Goal: Contribute content: Add original content to the website for others to see

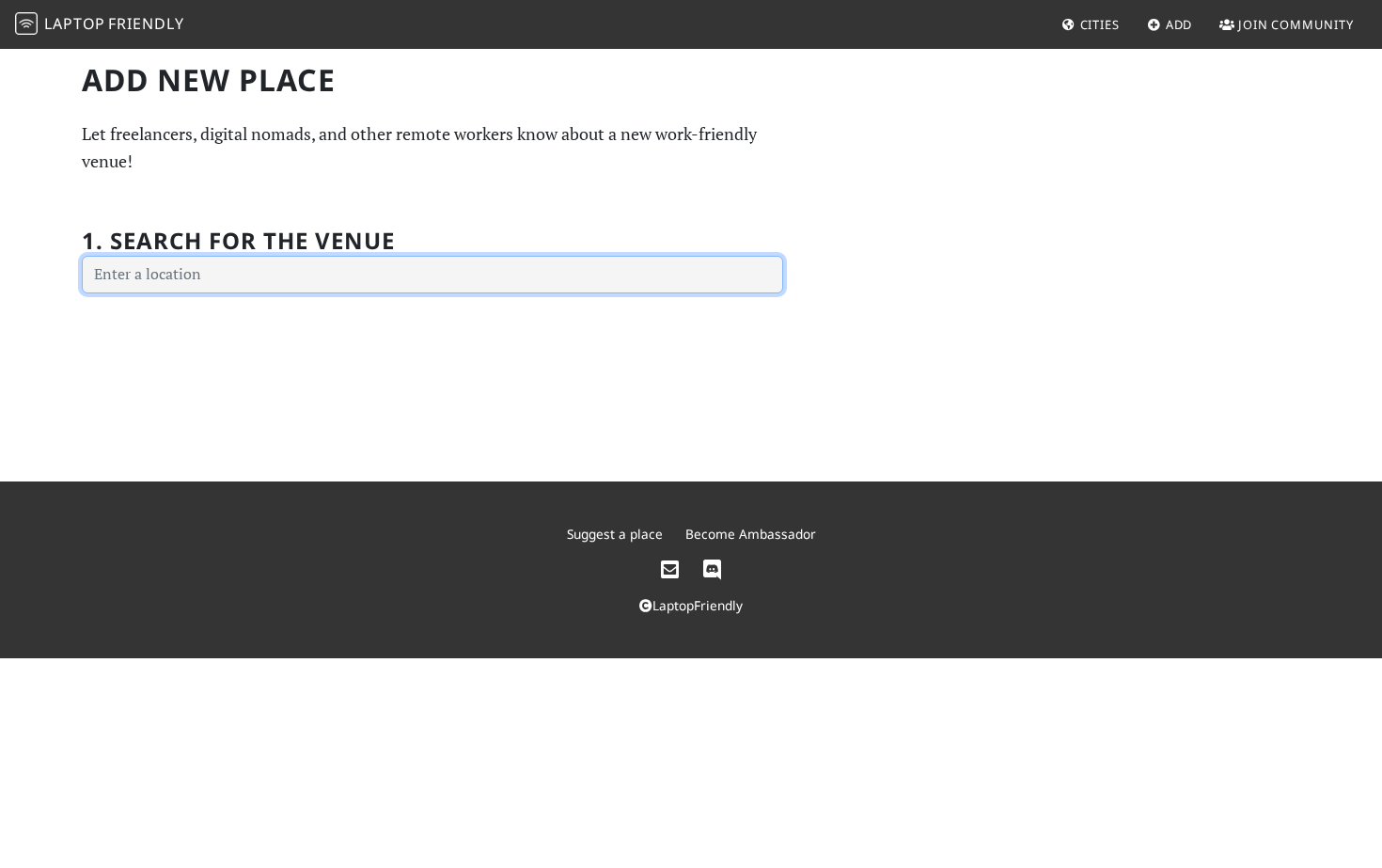
click at [694, 286] on input "text" at bounding box center [433, 274] width 701 height 38
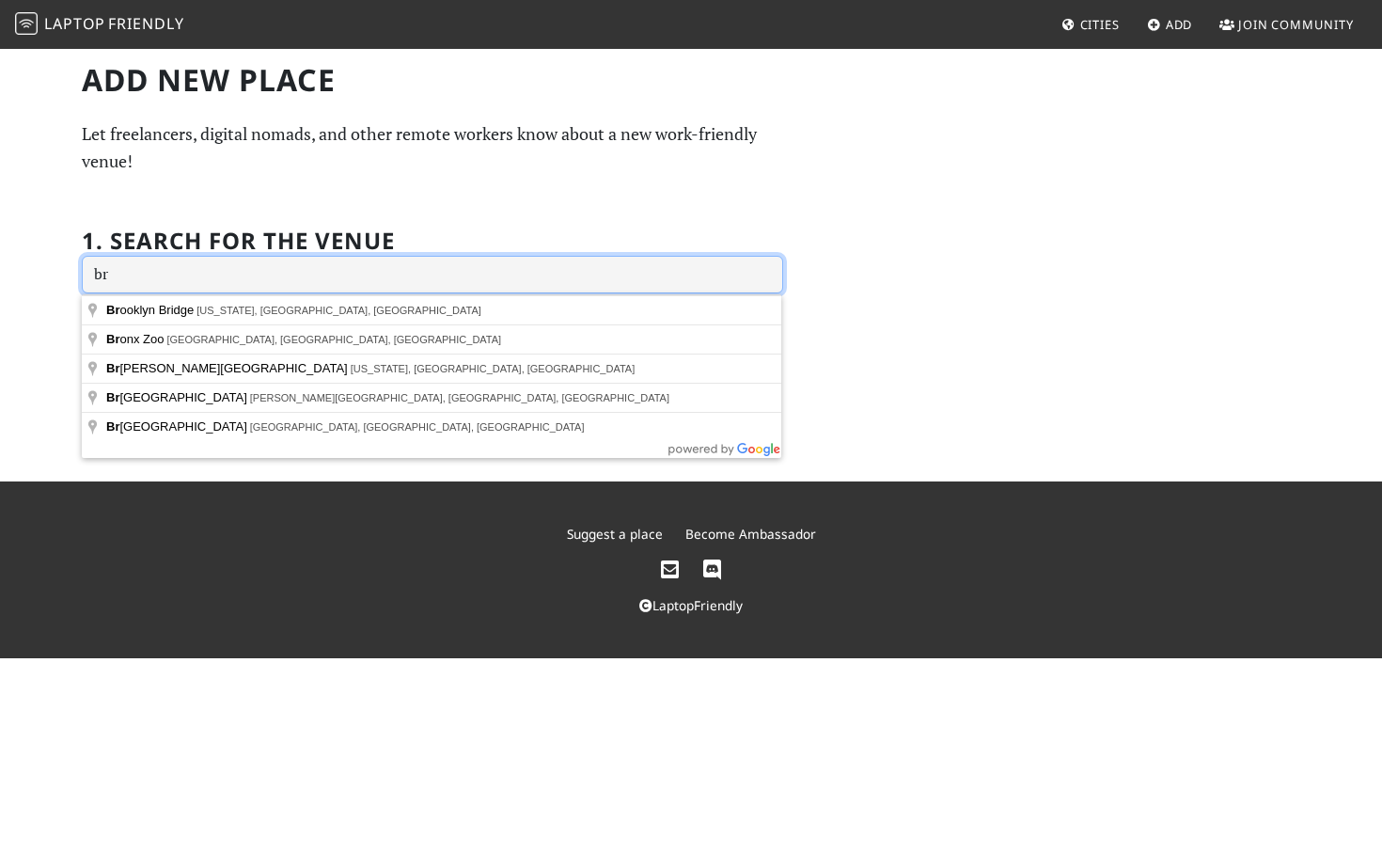
type input "b"
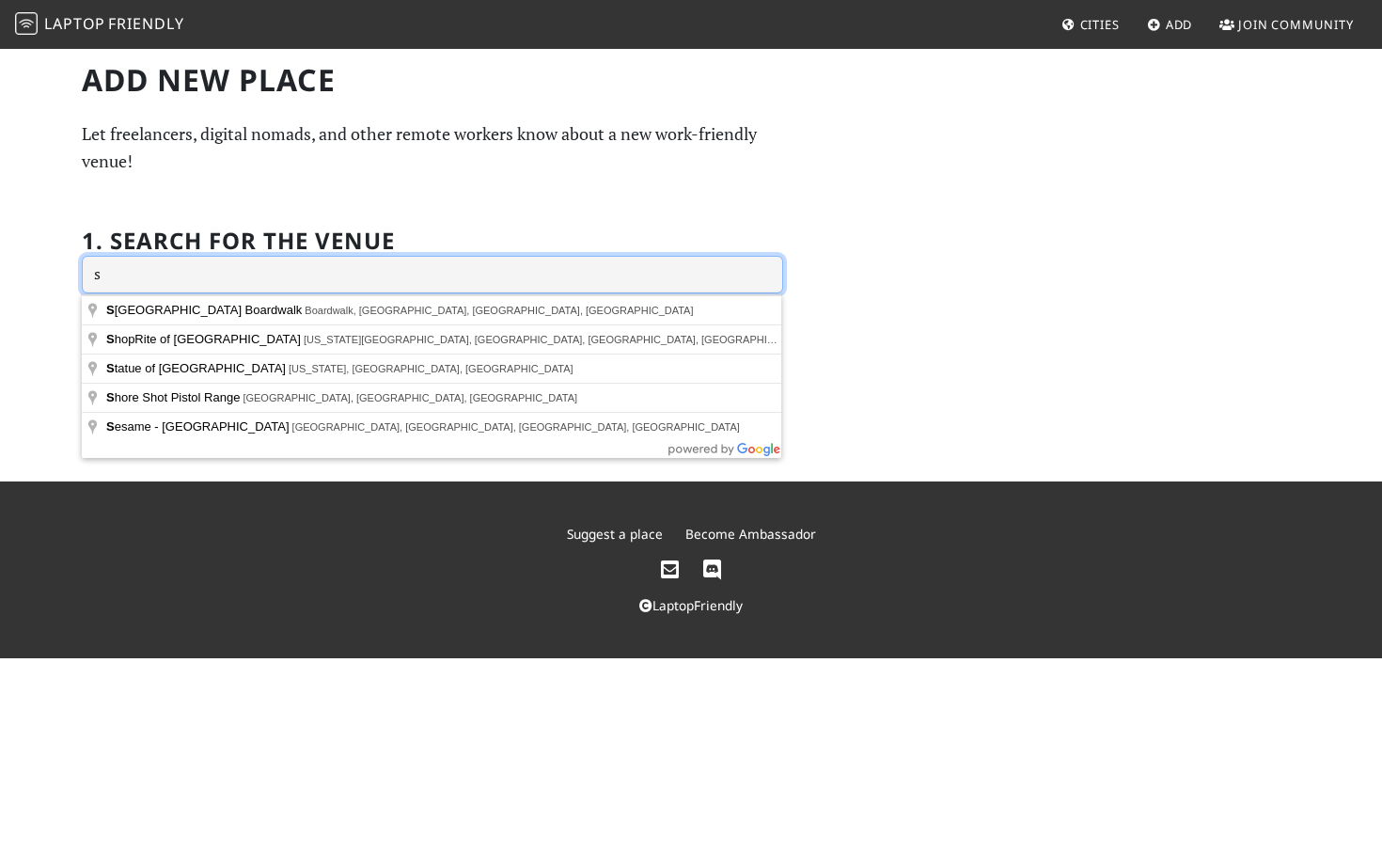
type input "s"
click at [392, 266] on input "s" at bounding box center [433, 274] width 701 height 38
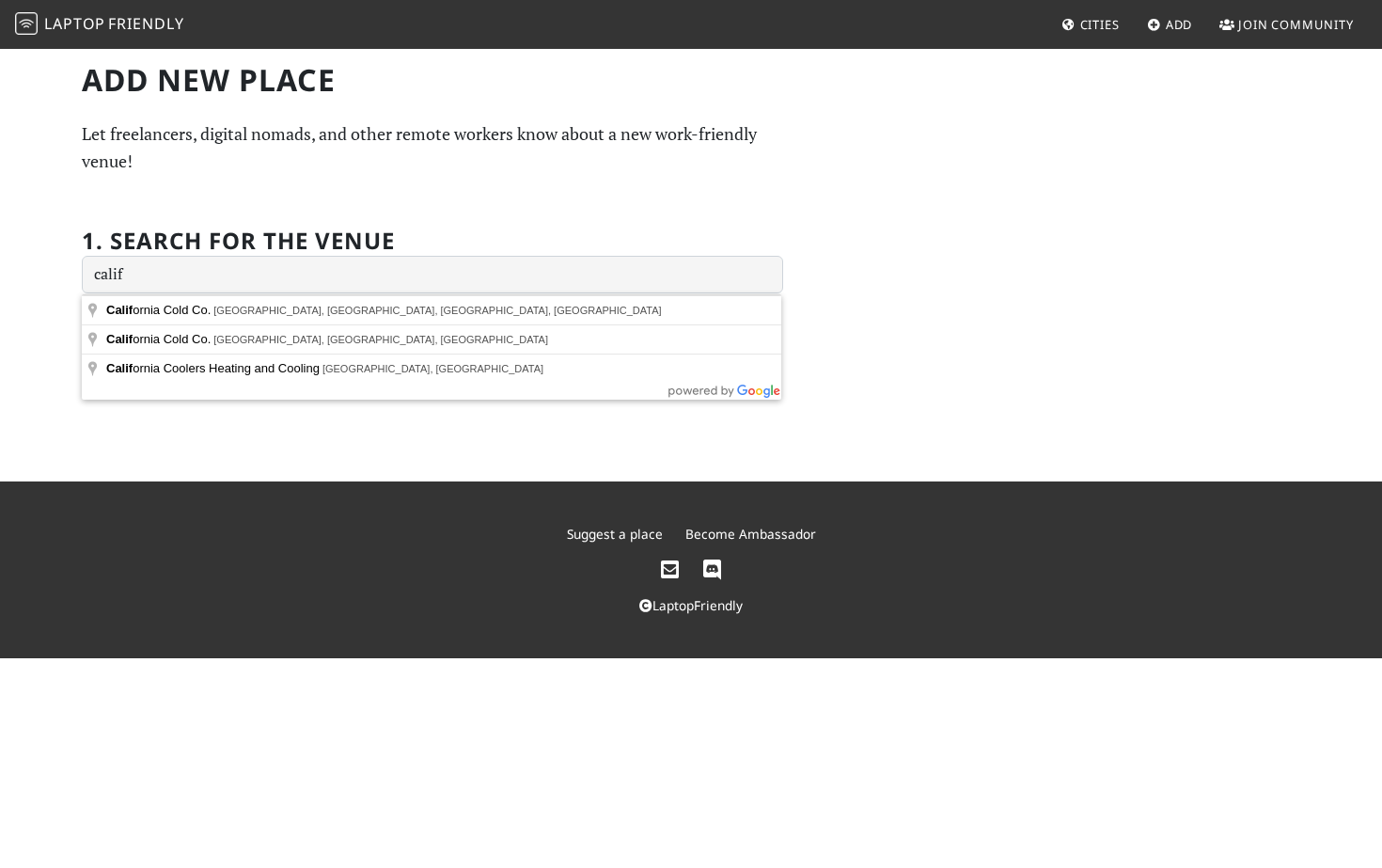
type input "[US_STATE] Cold Co., [GEOGRAPHIC_DATA], [GEOGRAPHIC_DATA], [GEOGRAPHIC_DATA], […"
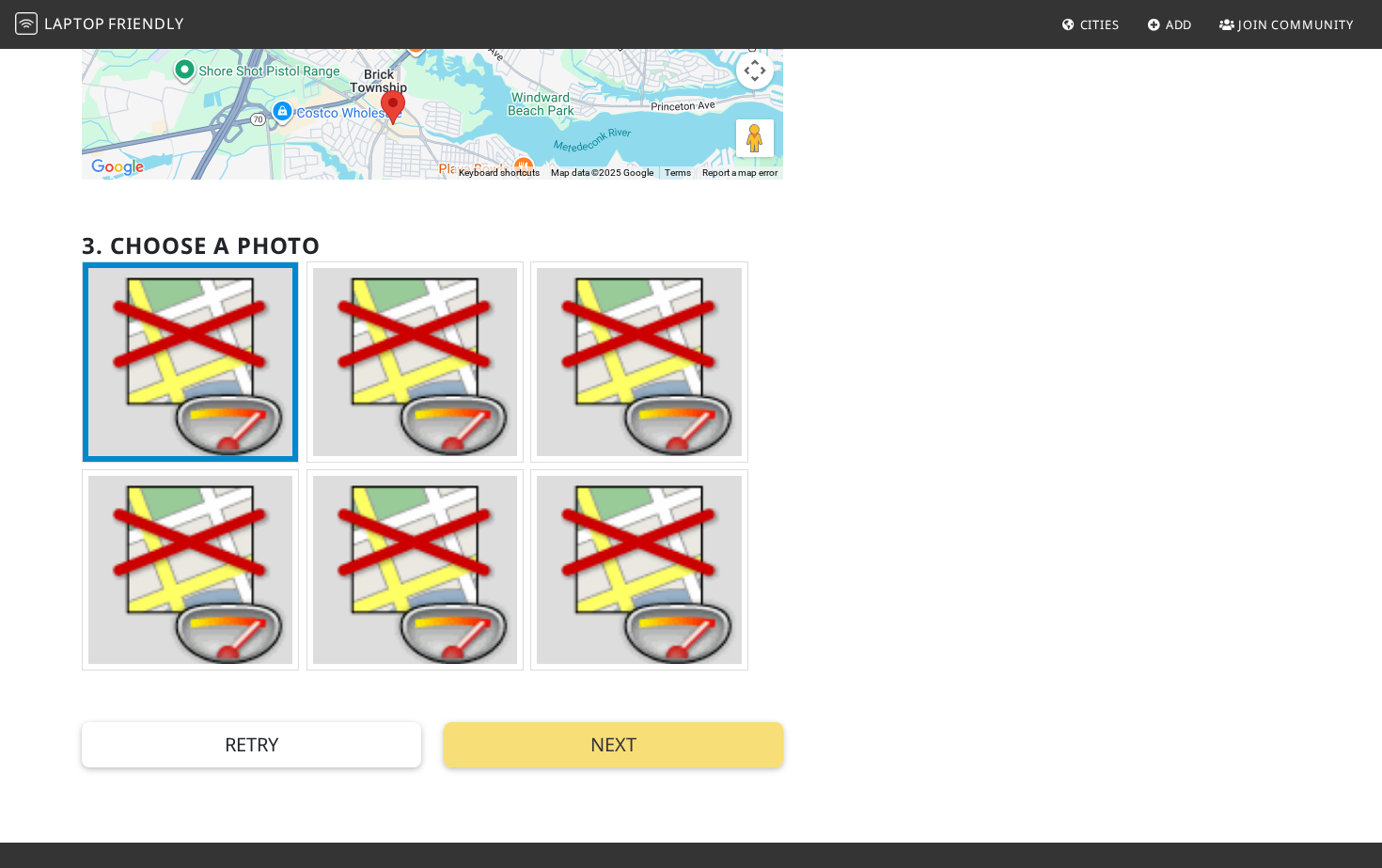
scroll to position [424, 0]
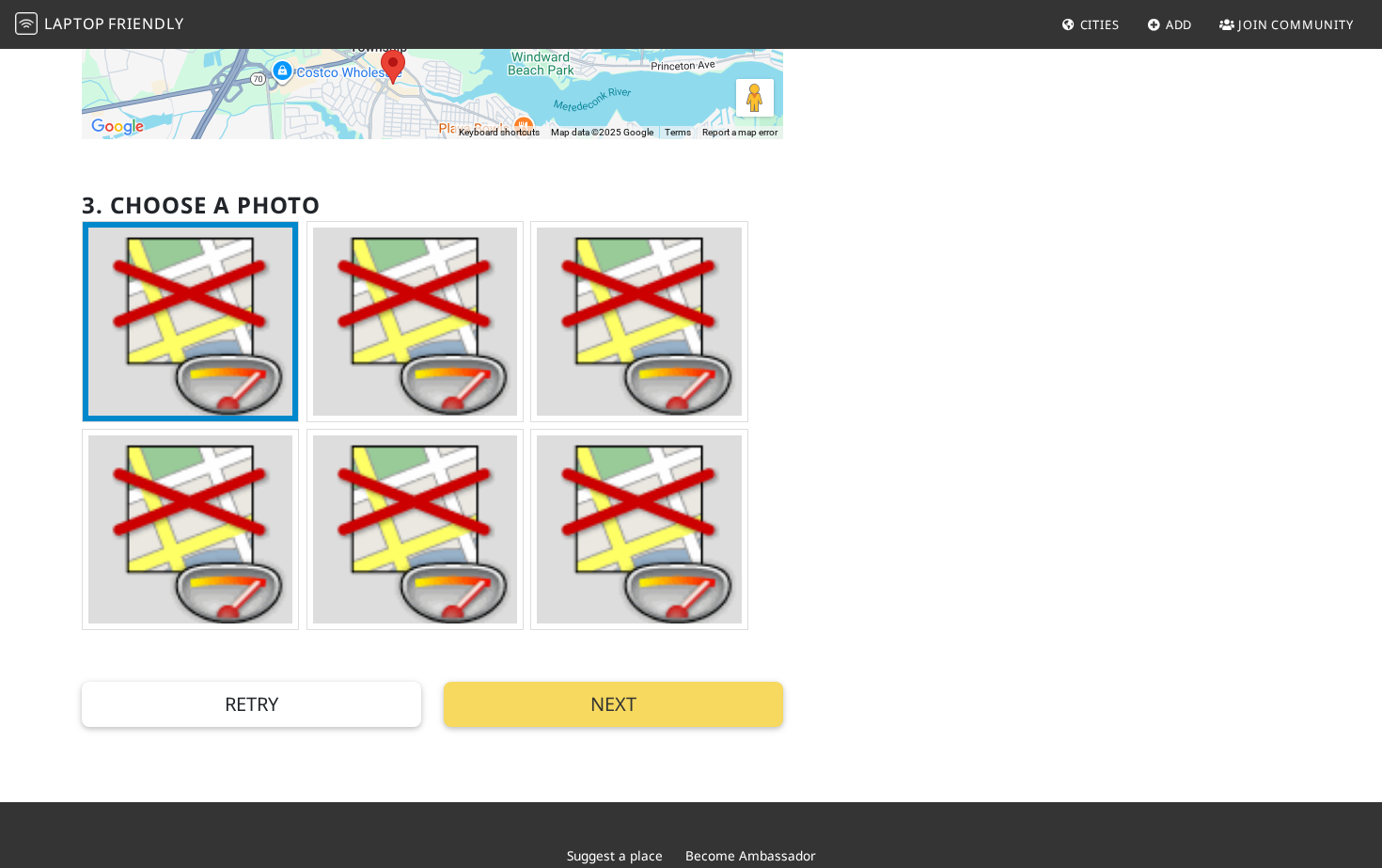
click at [591, 709] on button "Next" at bounding box center [613, 704] width 339 height 45
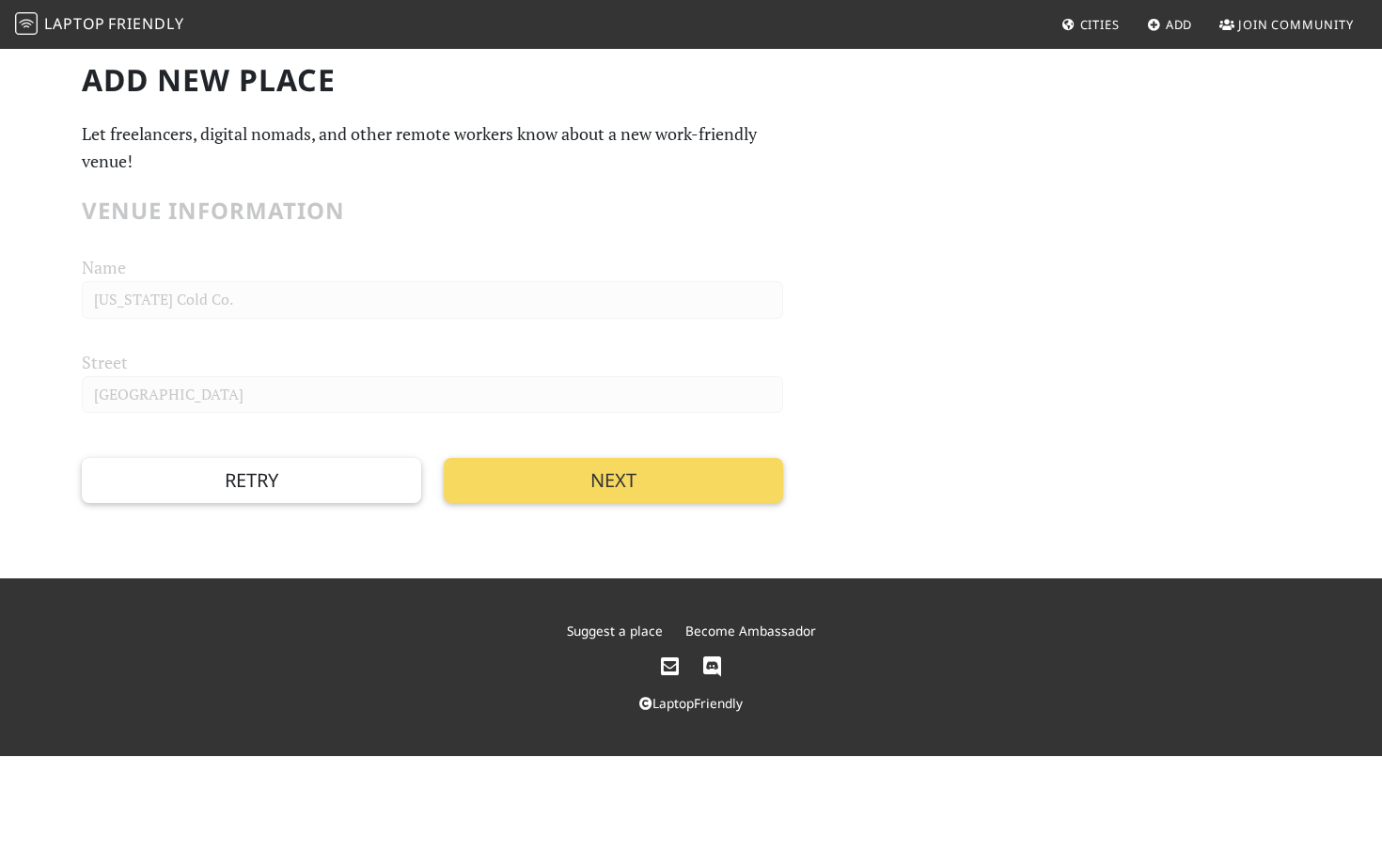
scroll to position [0, 0]
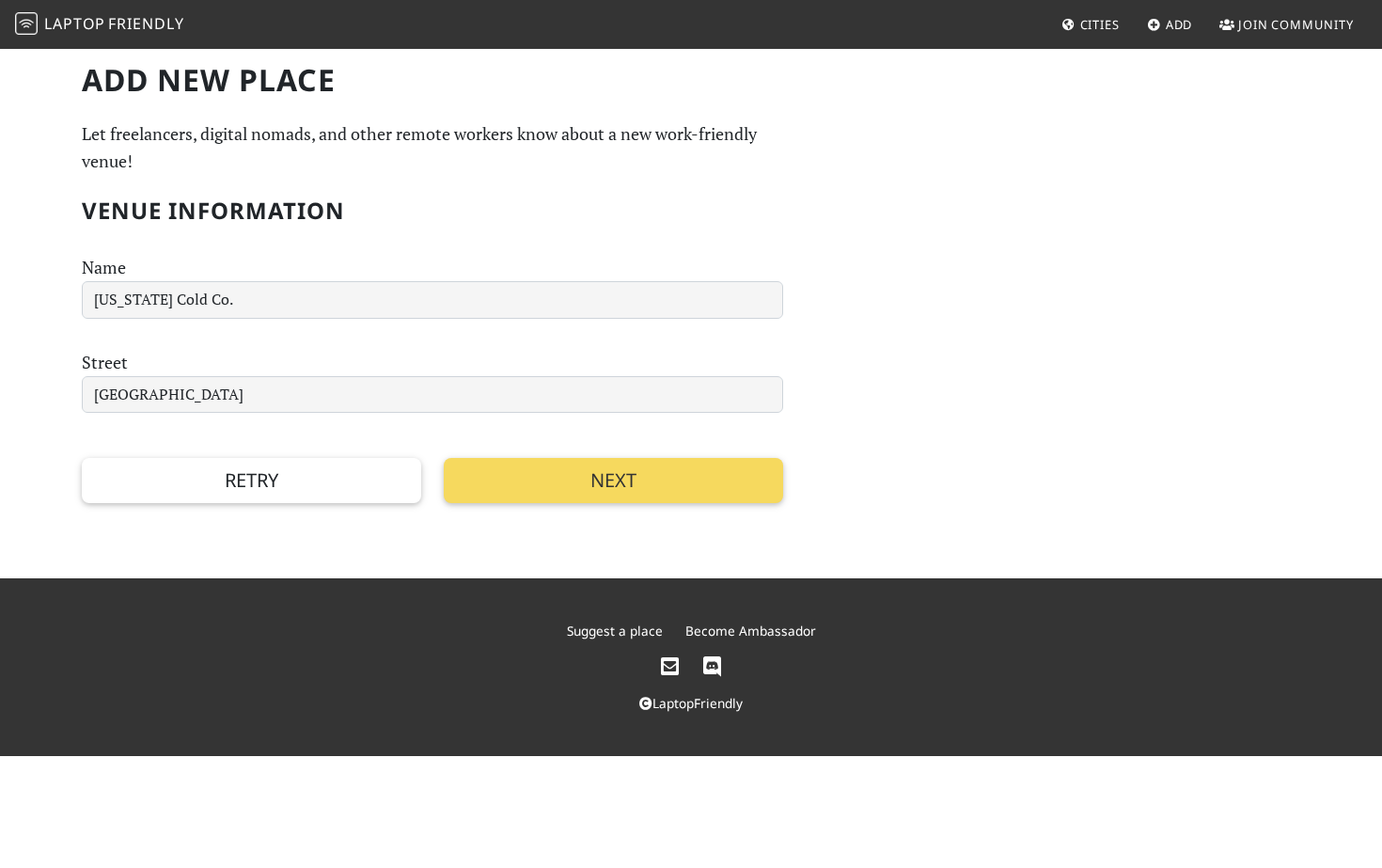
click at [612, 466] on button "Next" at bounding box center [613, 480] width 339 height 45
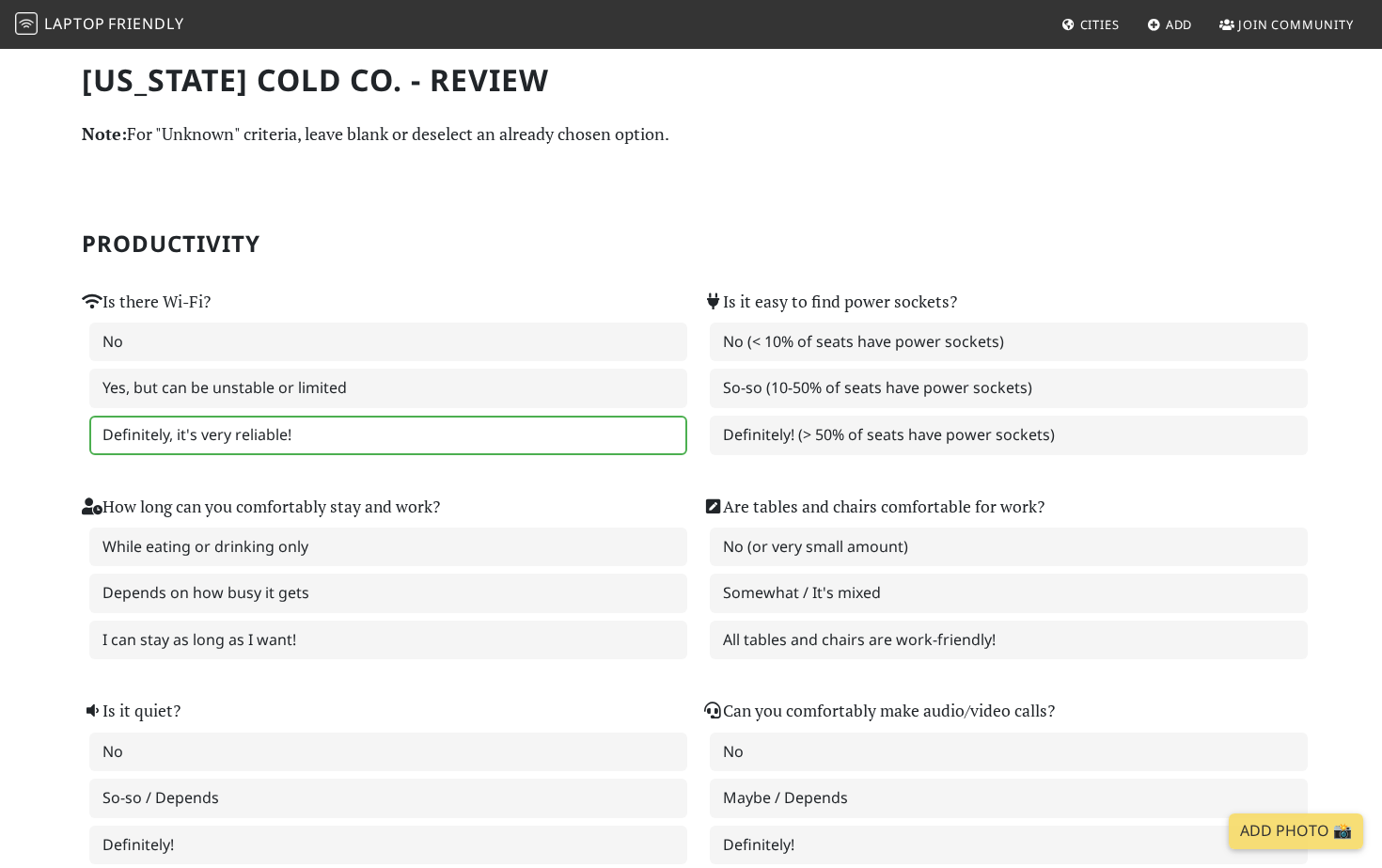
click at [514, 435] on label "Definitely, it's very reliable!" at bounding box center [387, 434] width 598 height 40
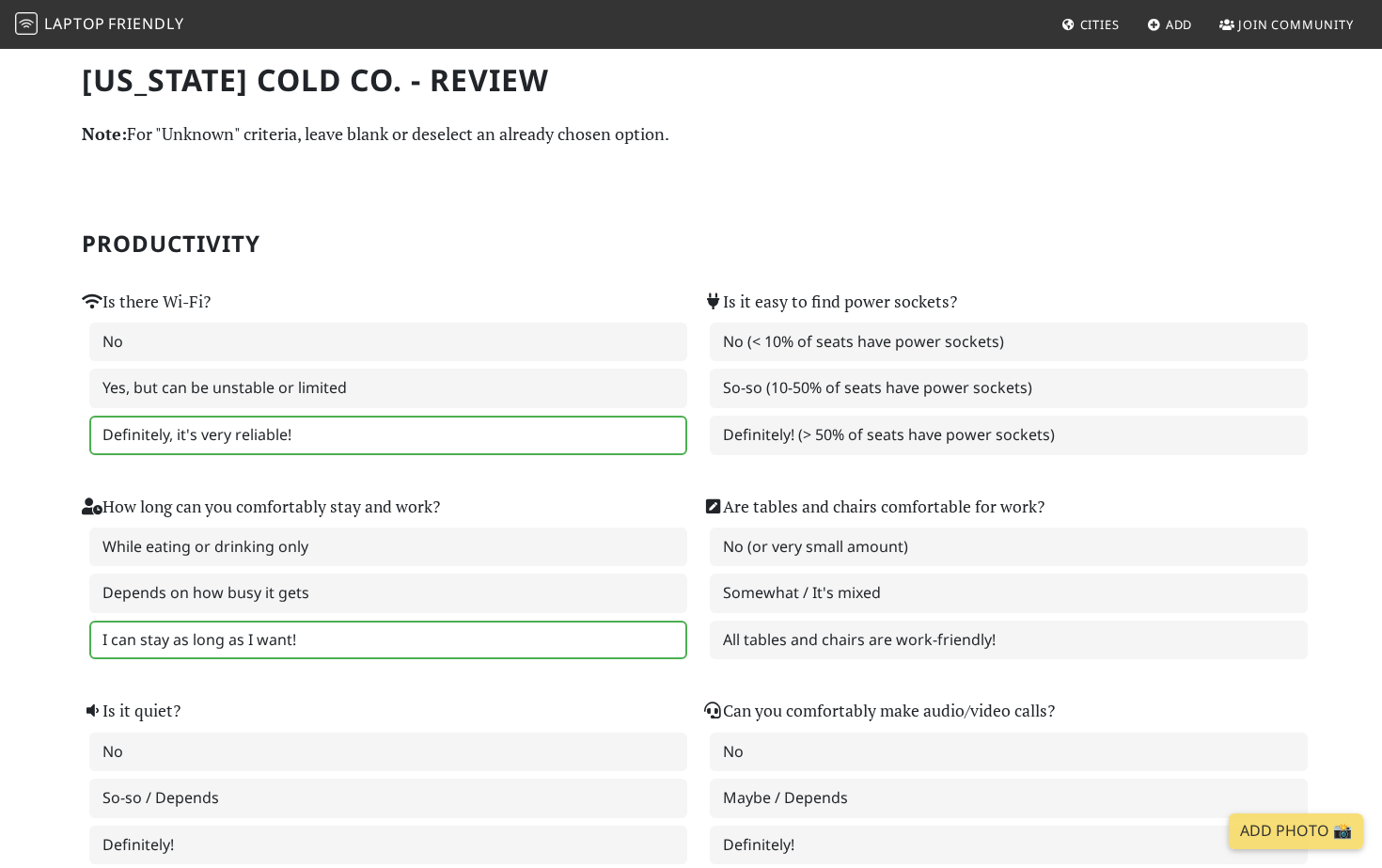
click at [465, 621] on label "I can stay as long as I want!" at bounding box center [387, 640] width 598 height 40
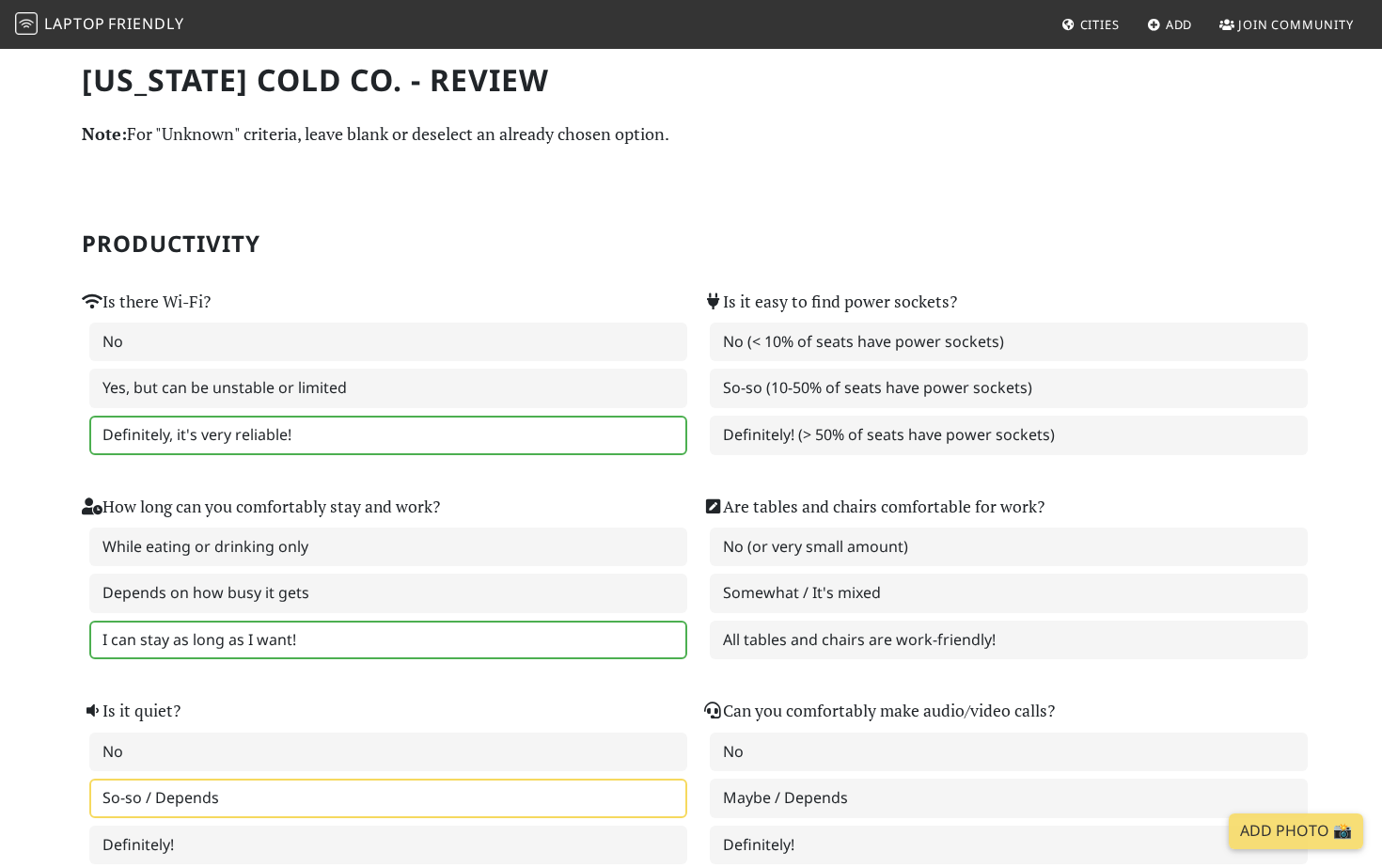
click at [395, 804] on label "So-so / Depends" at bounding box center [387, 798] width 598 height 40
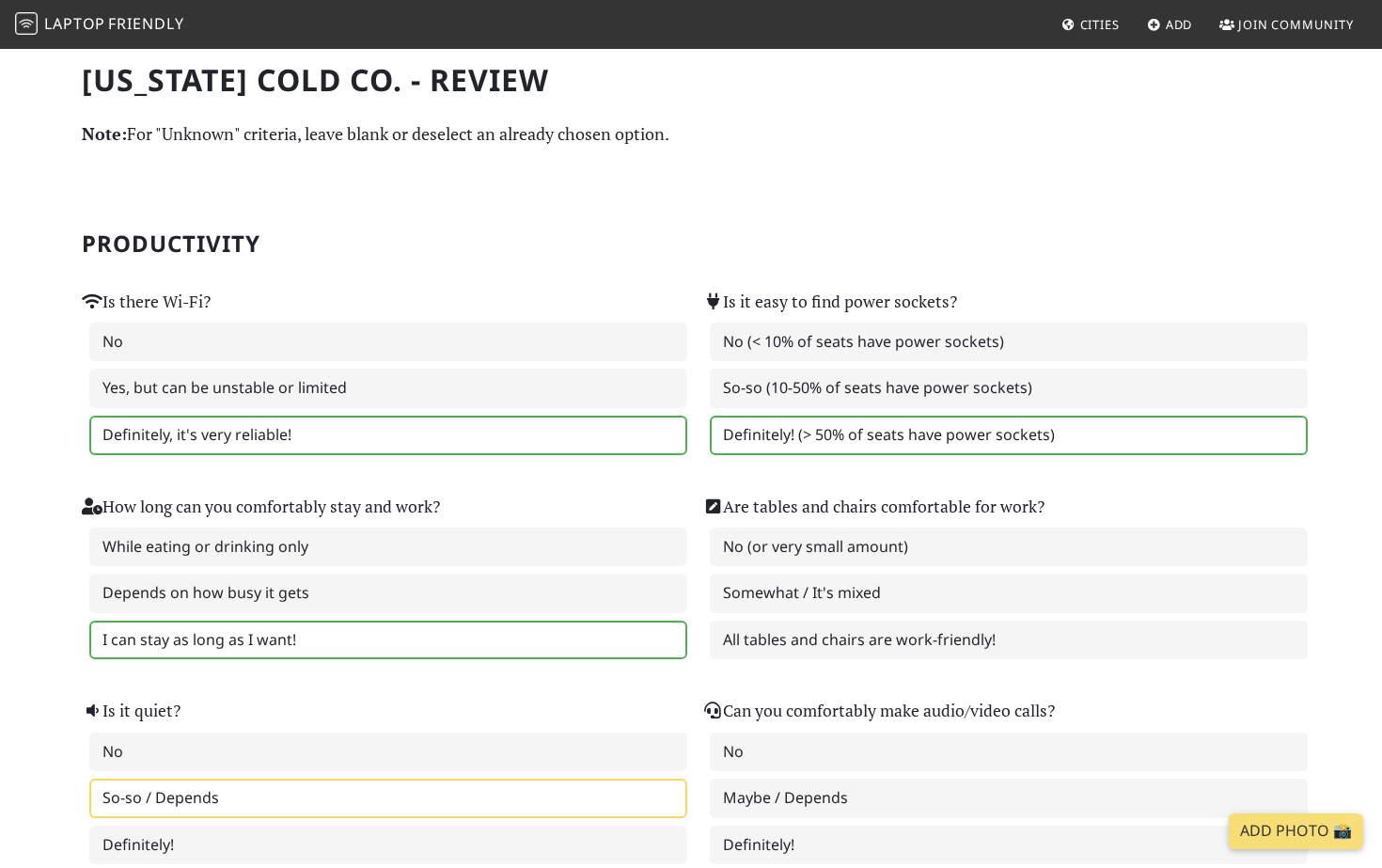
click at [885, 432] on label "Definitely! (> 50% of seats have power sockets)" at bounding box center [1008, 434] width 598 height 40
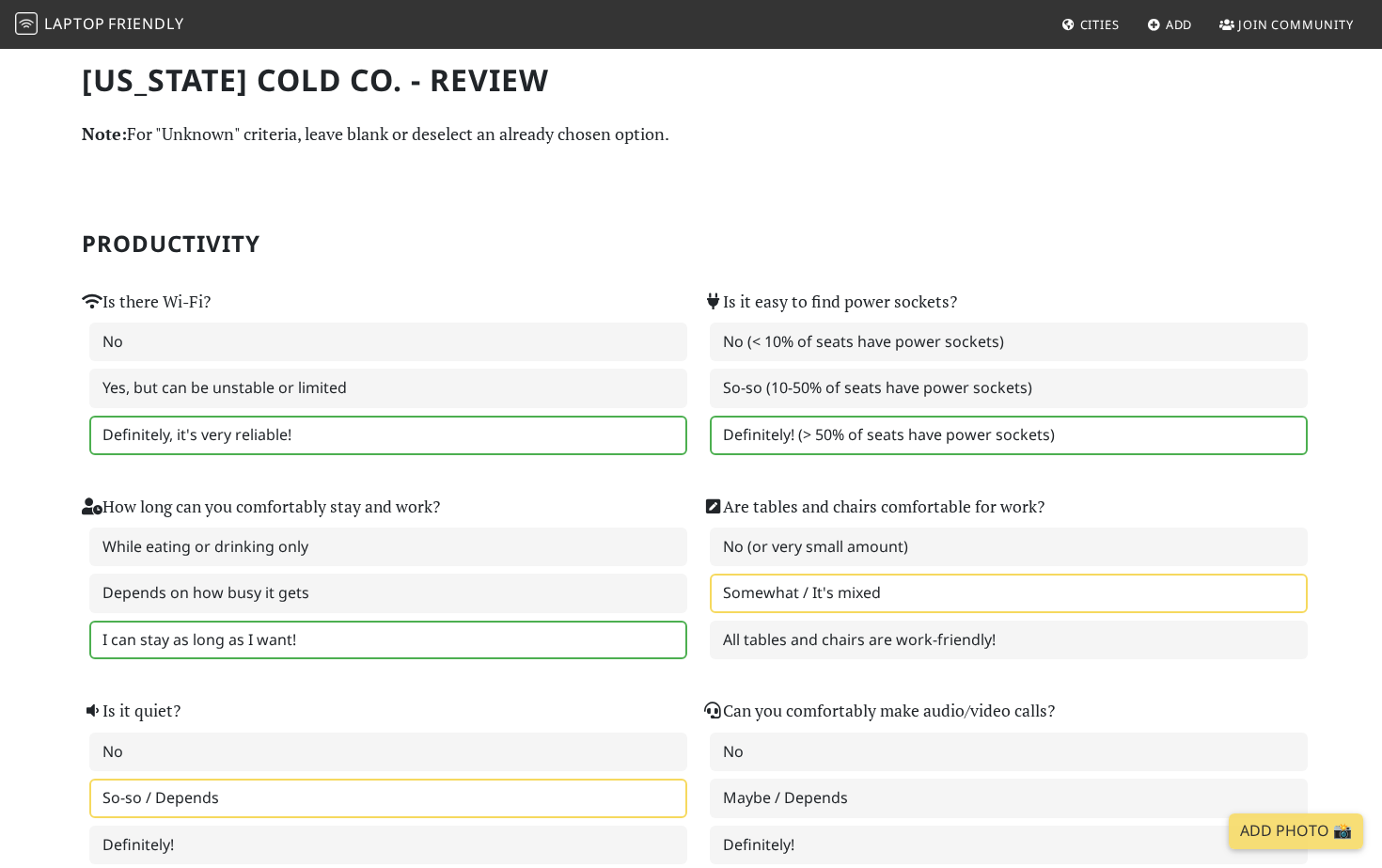
click at [878, 601] on label "Somewhat / It's mixed" at bounding box center [1008, 593] width 598 height 40
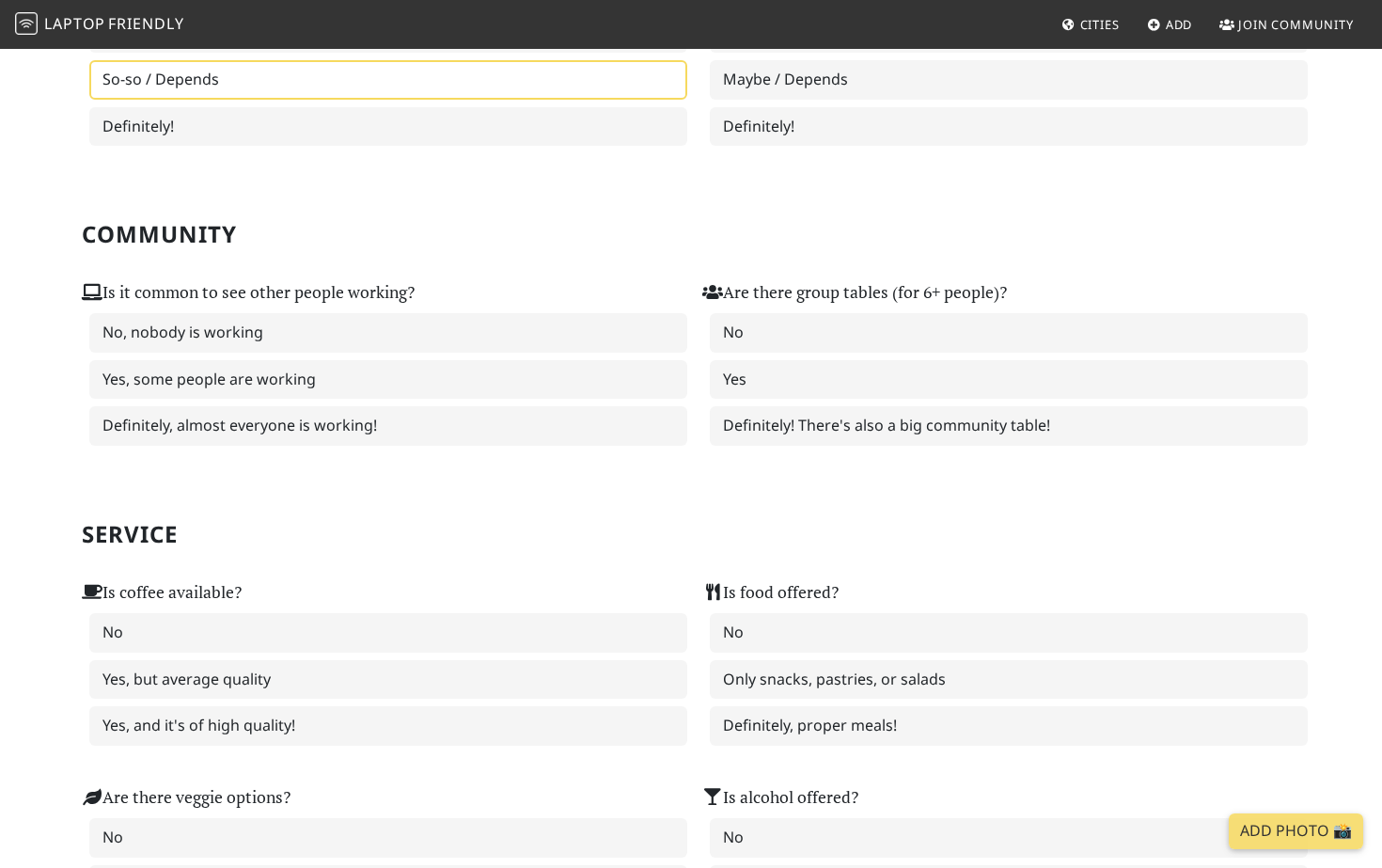
scroll to position [741, 0]
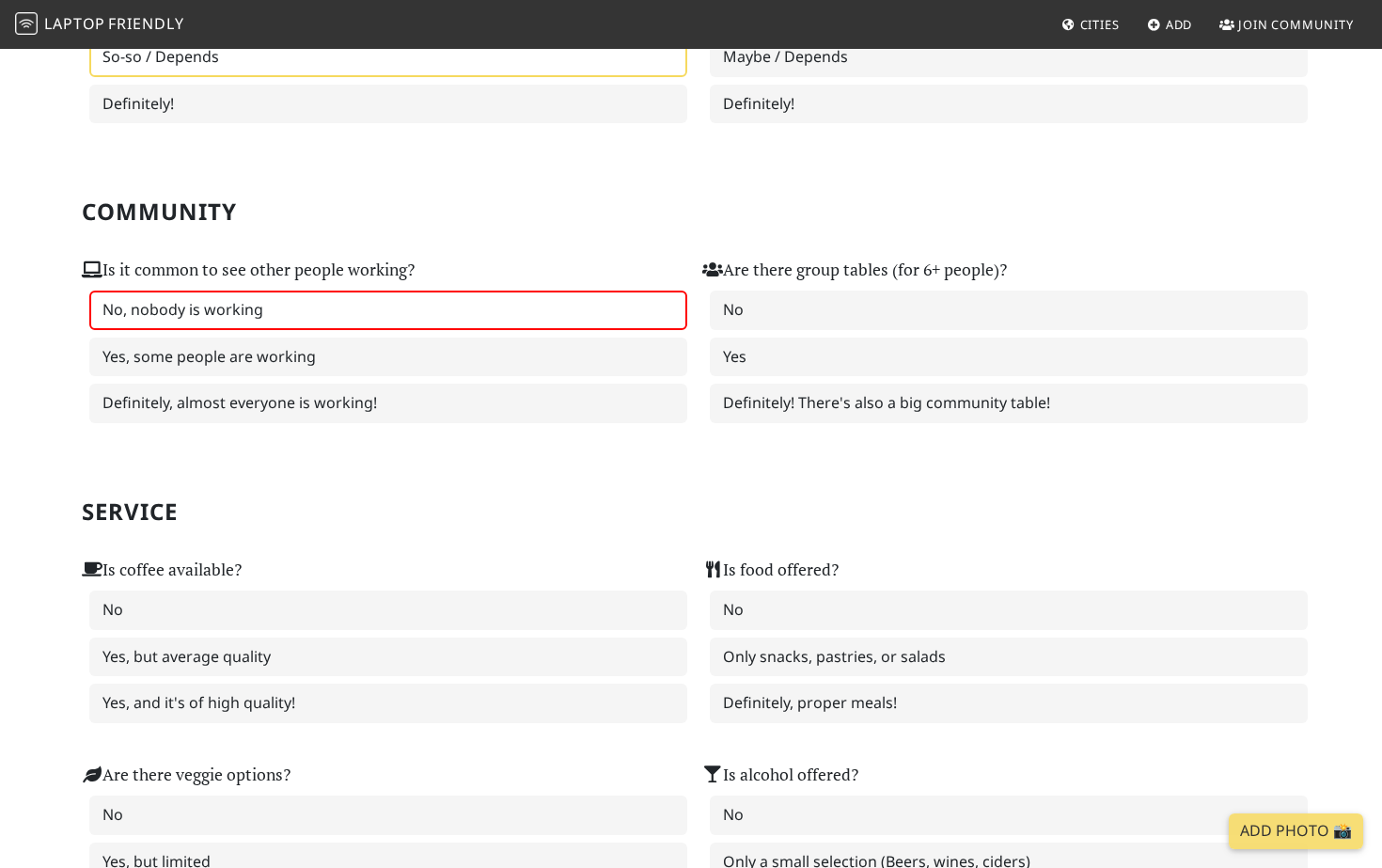
click at [497, 314] on label "No, nobody is working" at bounding box center [387, 310] width 598 height 40
click at [952, 338] on label "Yes" at bounding box center [1008, 357] width 598 height 40
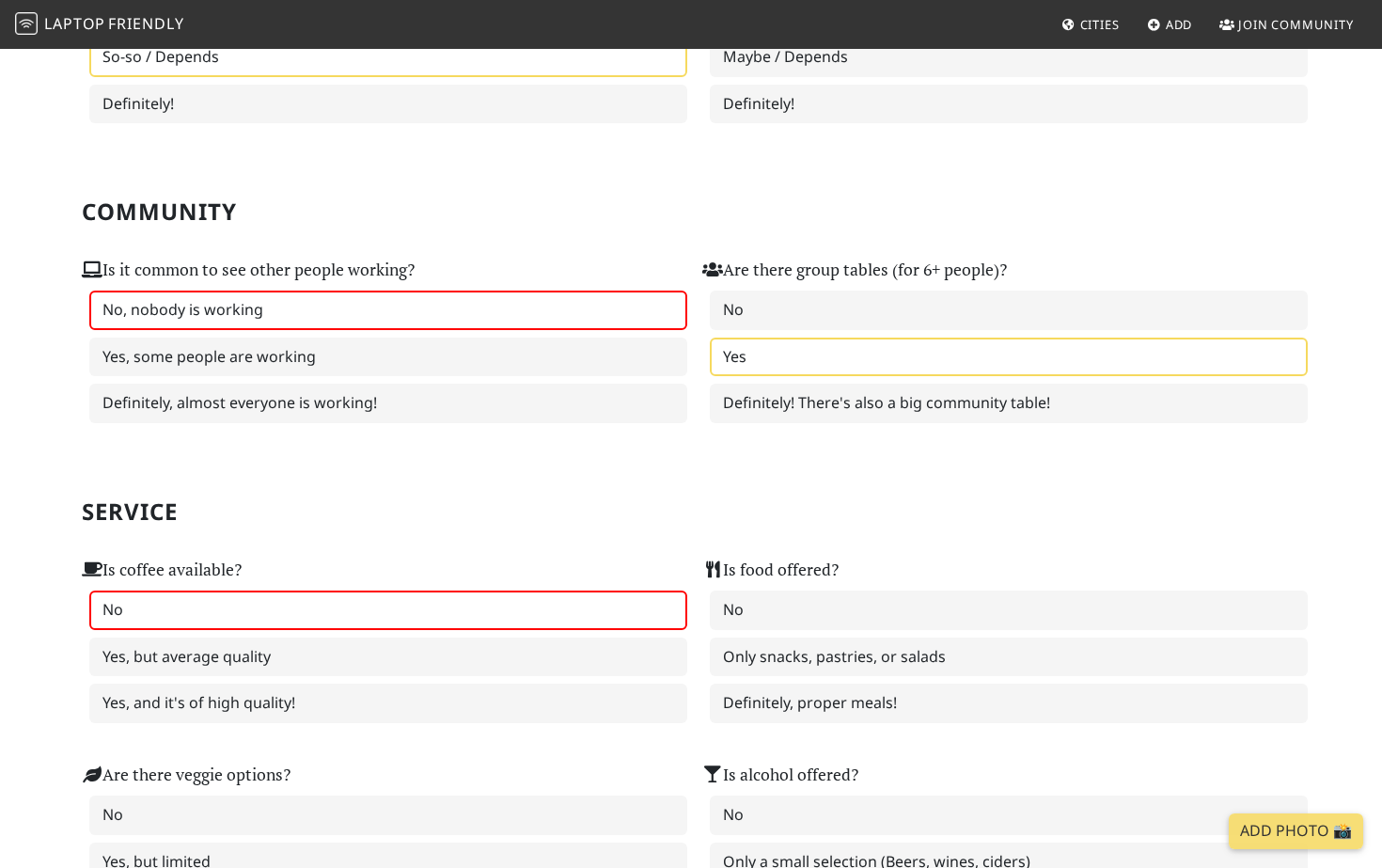
click at [422, 591] on label "No" at bounding box center [387, 609] width 598 height 40
click at [959, 671] on label "Only snacks, pastries, or salads" at bounding box center [1008, 657] width 598 height 40
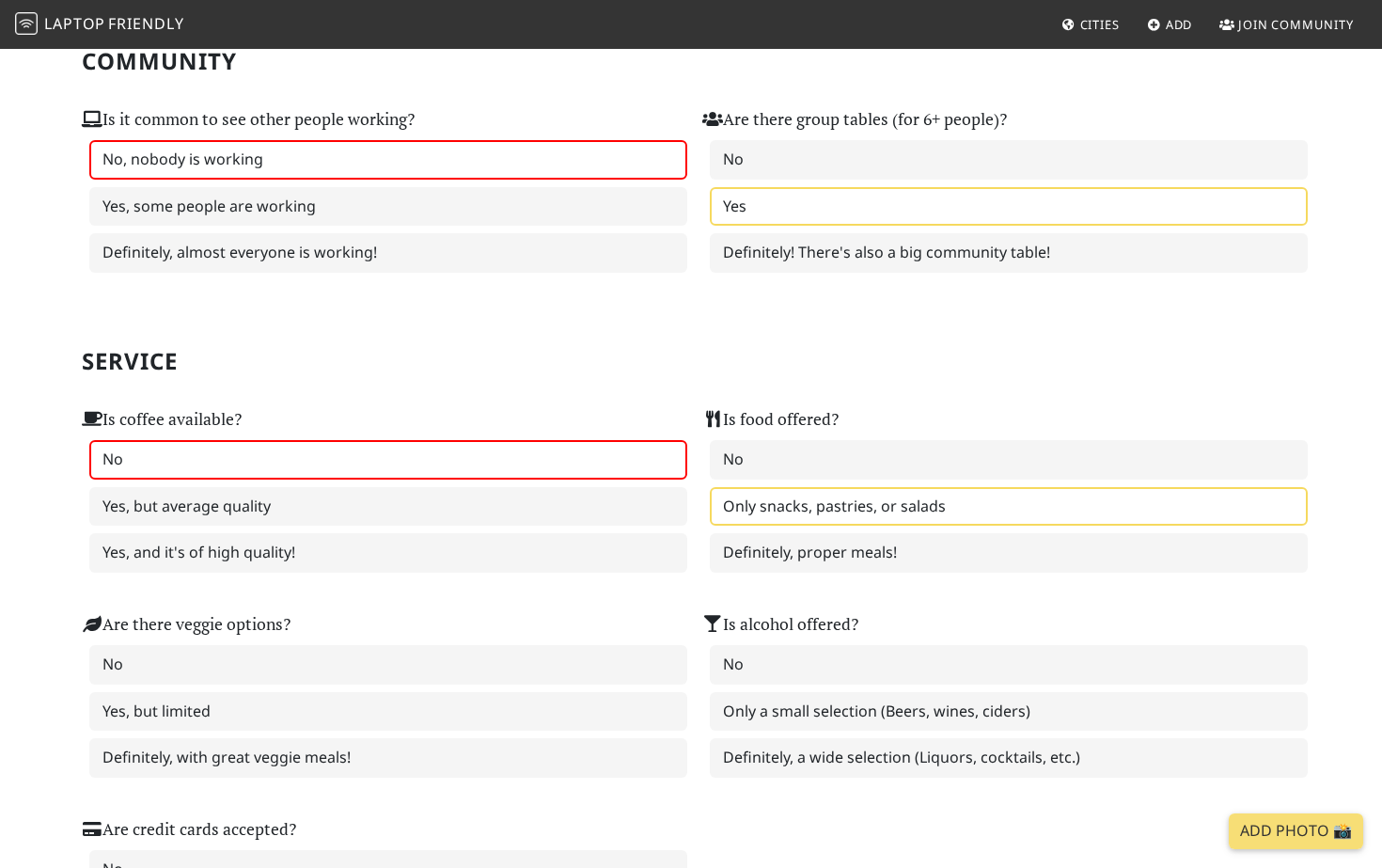
scroll to position [892, 0]
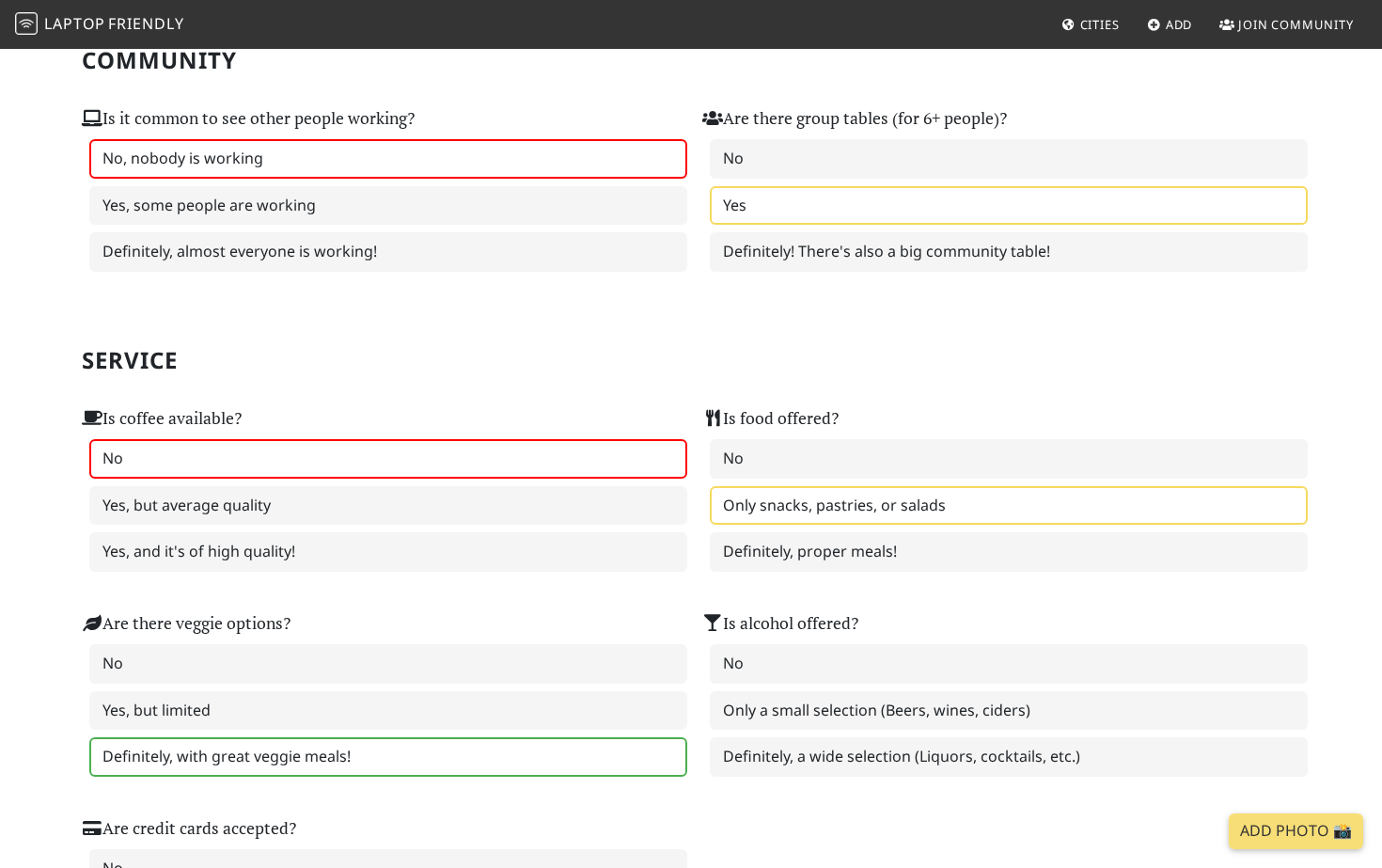
click at [446, 739] on label "Definitely, with great veggie meals!" at bounding box center [387, 756] width 598 height 40
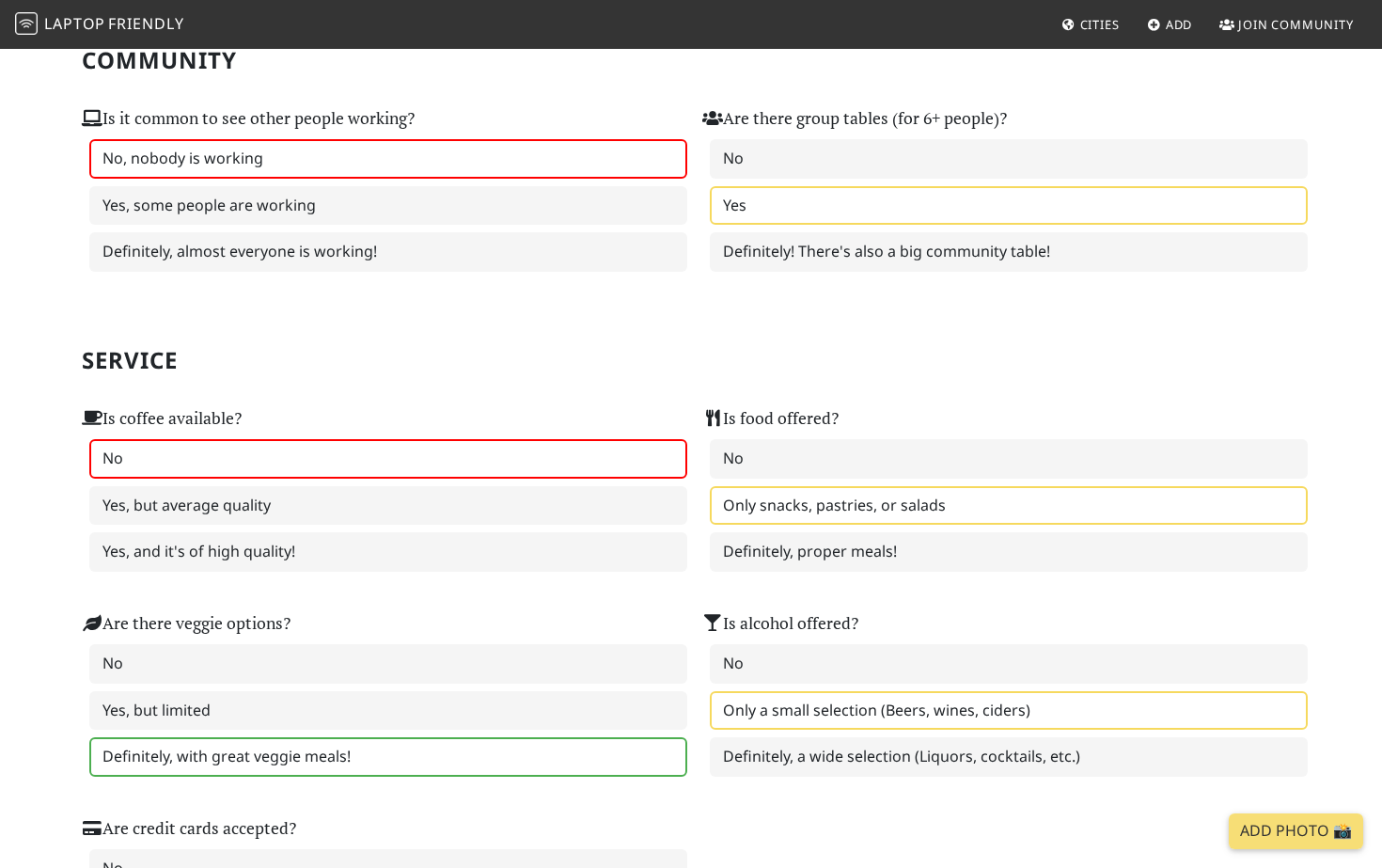
click at [872, 721] on label "Only a small selection (Beers, wines, ciders)" at bounding box center [1008, 711] width 598 height 40
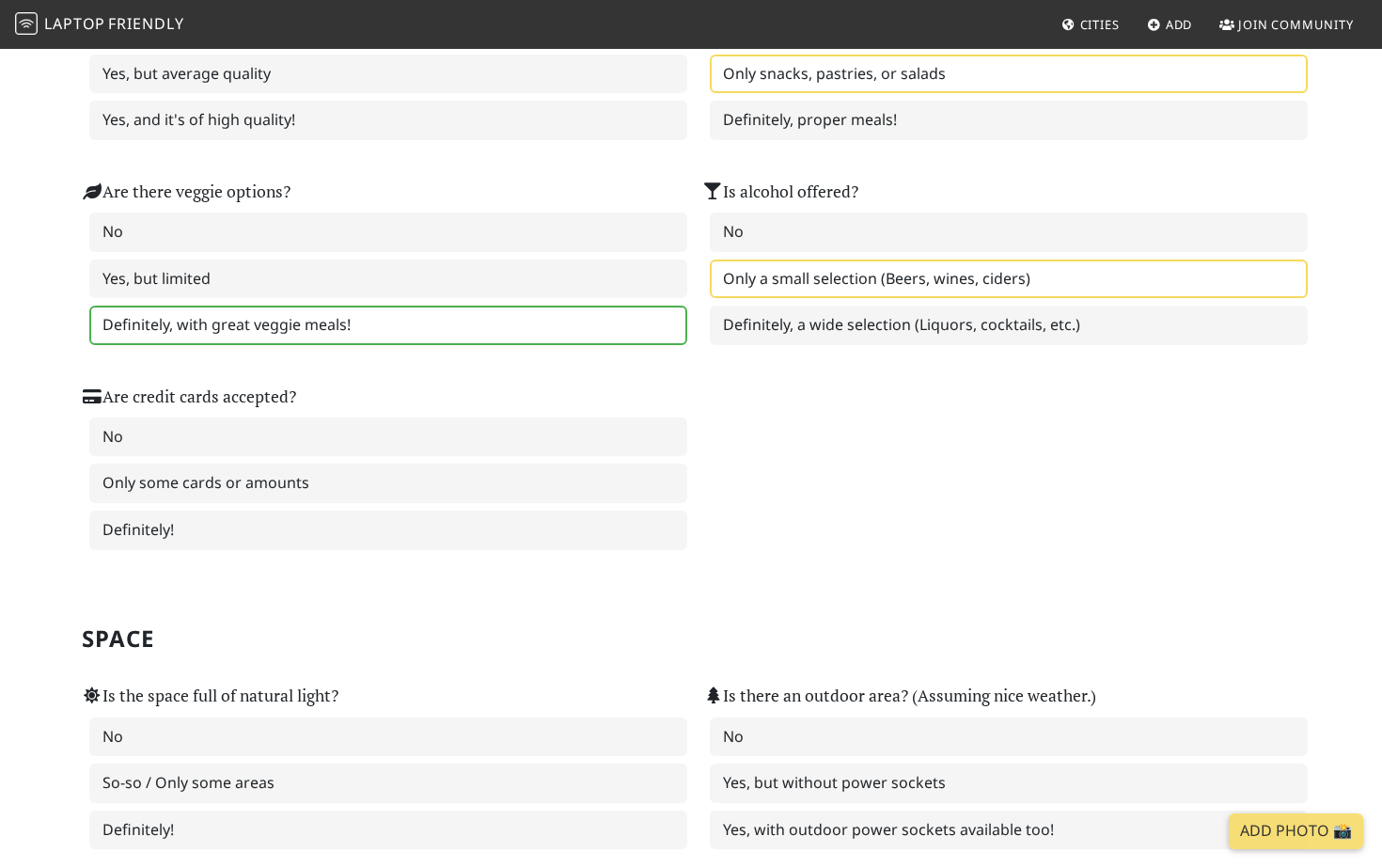
scroll to position [1395, 0]
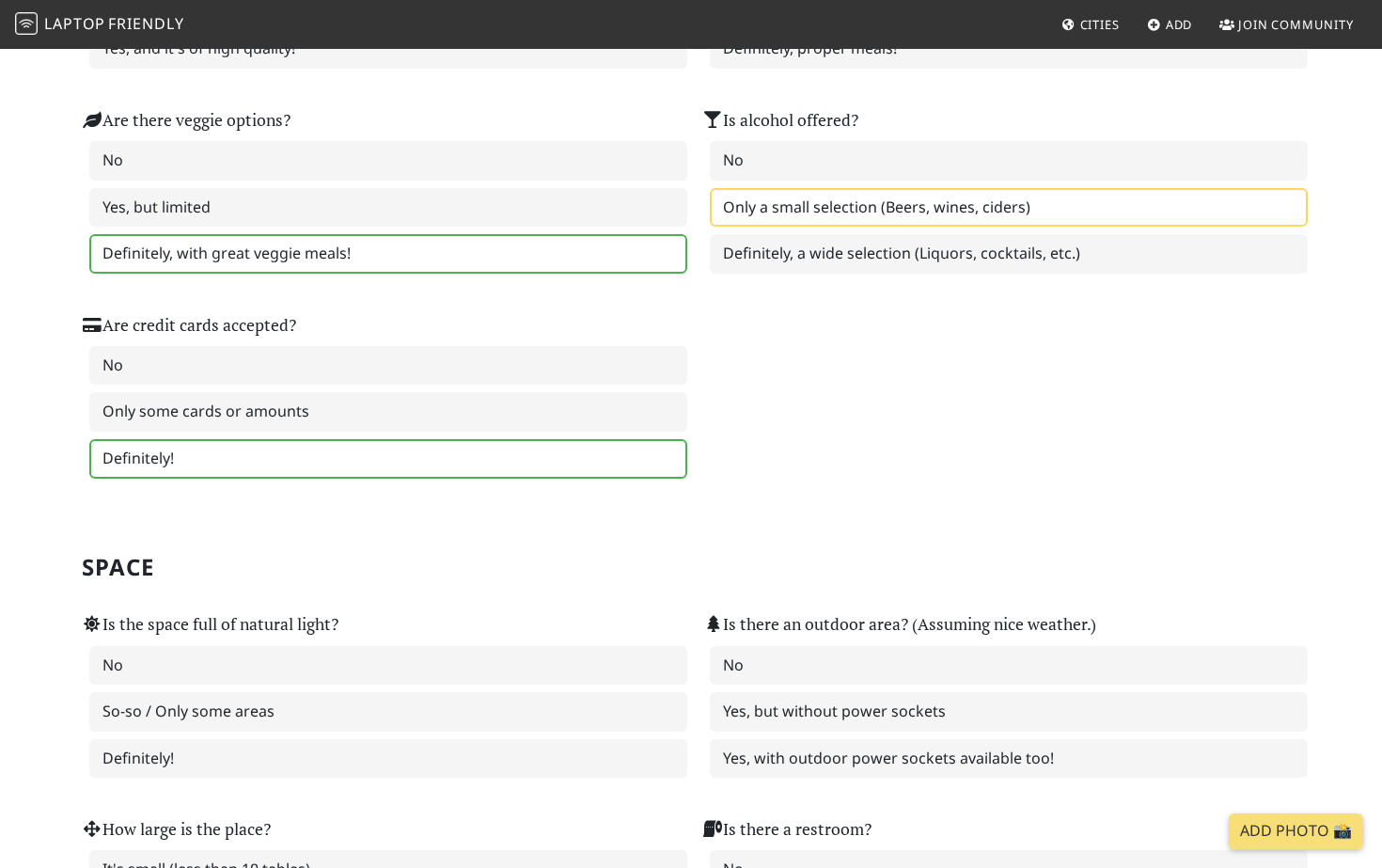
click at [455, 465] on label "Definitely!" at bounding box center [387, 459] width 598 height 40
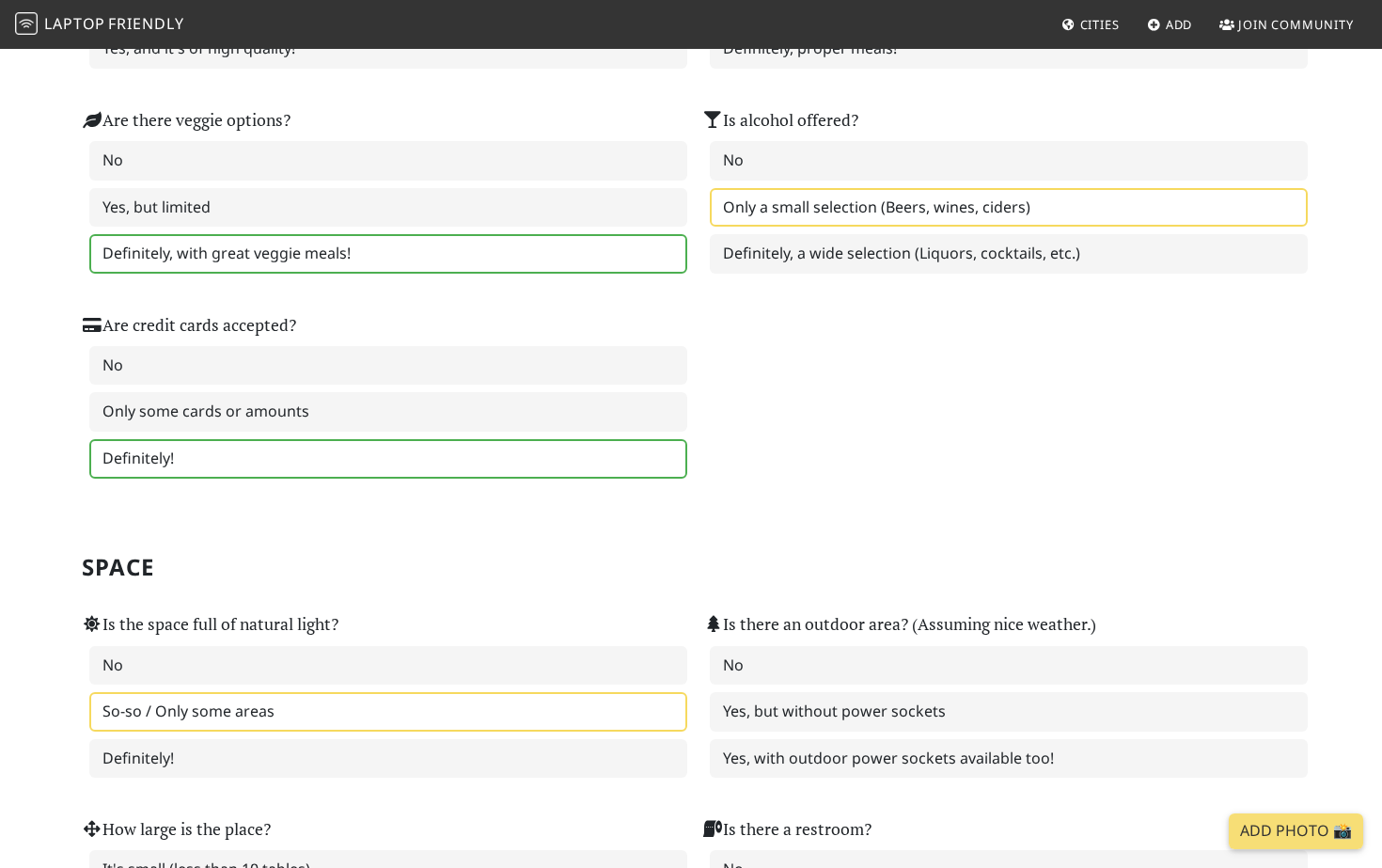
click at [352, 724] on label "So-so / Only some areas" at bounding box center [387, 712] width 598 height 40
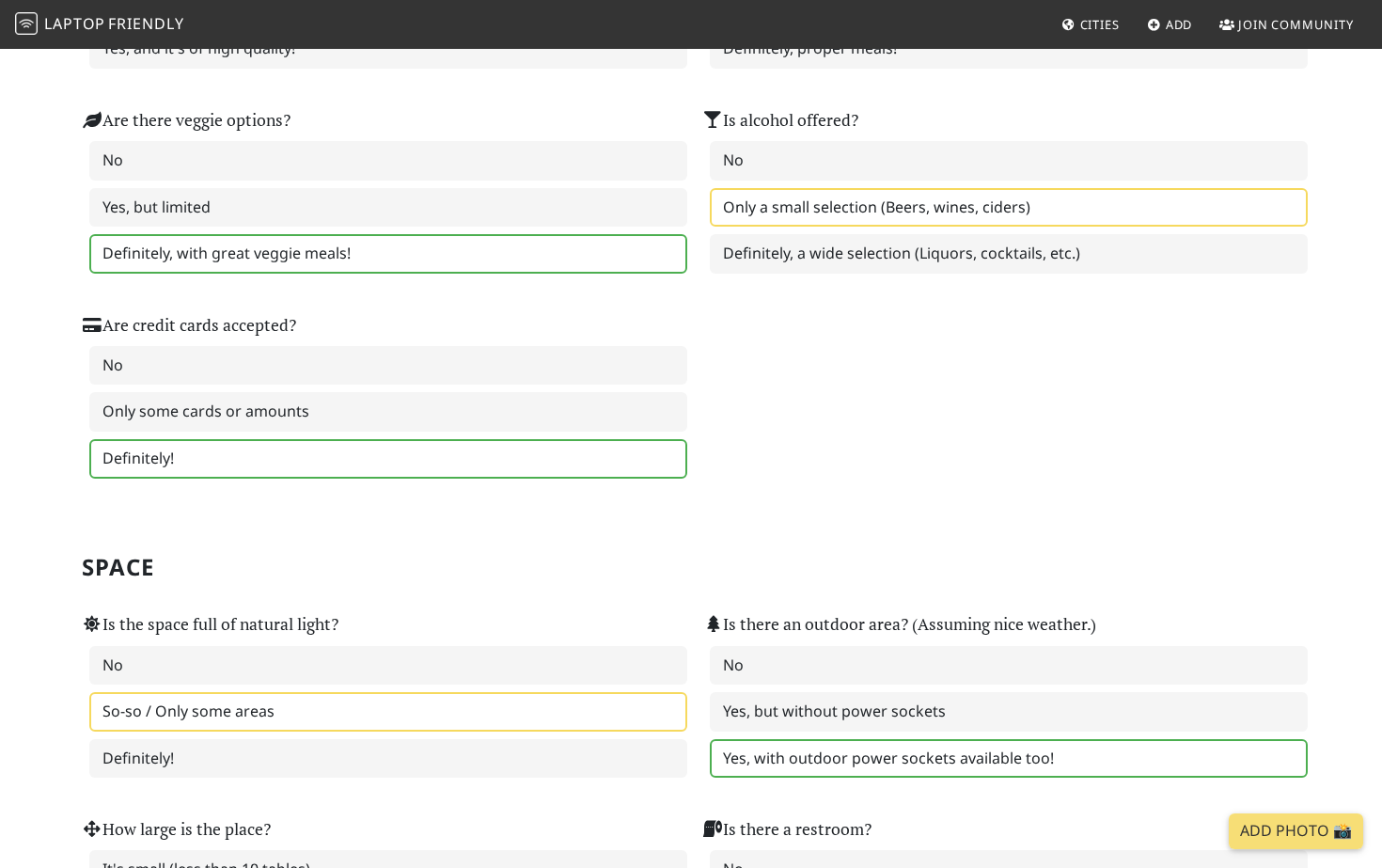
click at [869, 770] on label "Yes, with outdoor power sockets available too!" at bounding box center [1008, 758] width 598 height 40
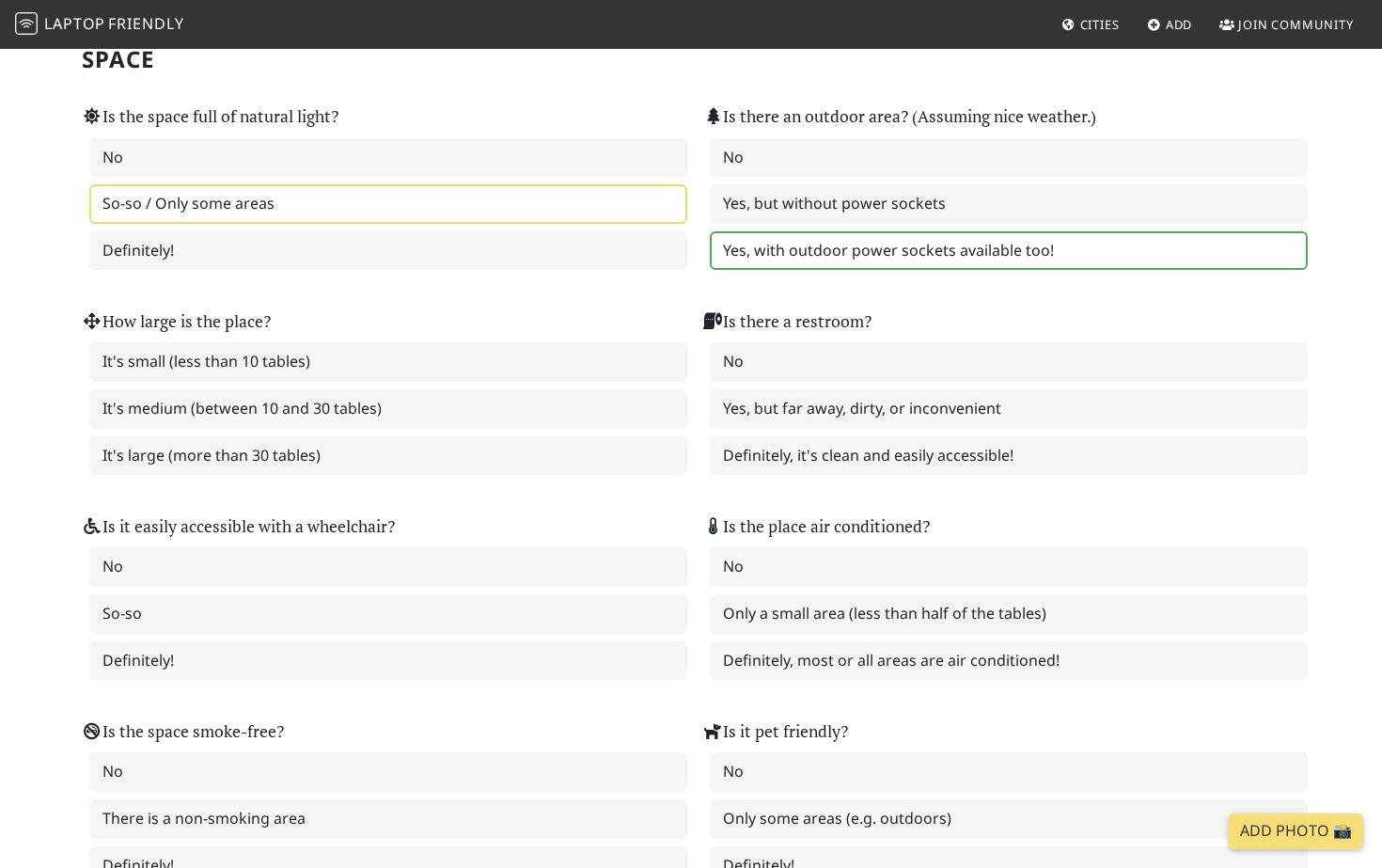
scroll to position [1948, 0]
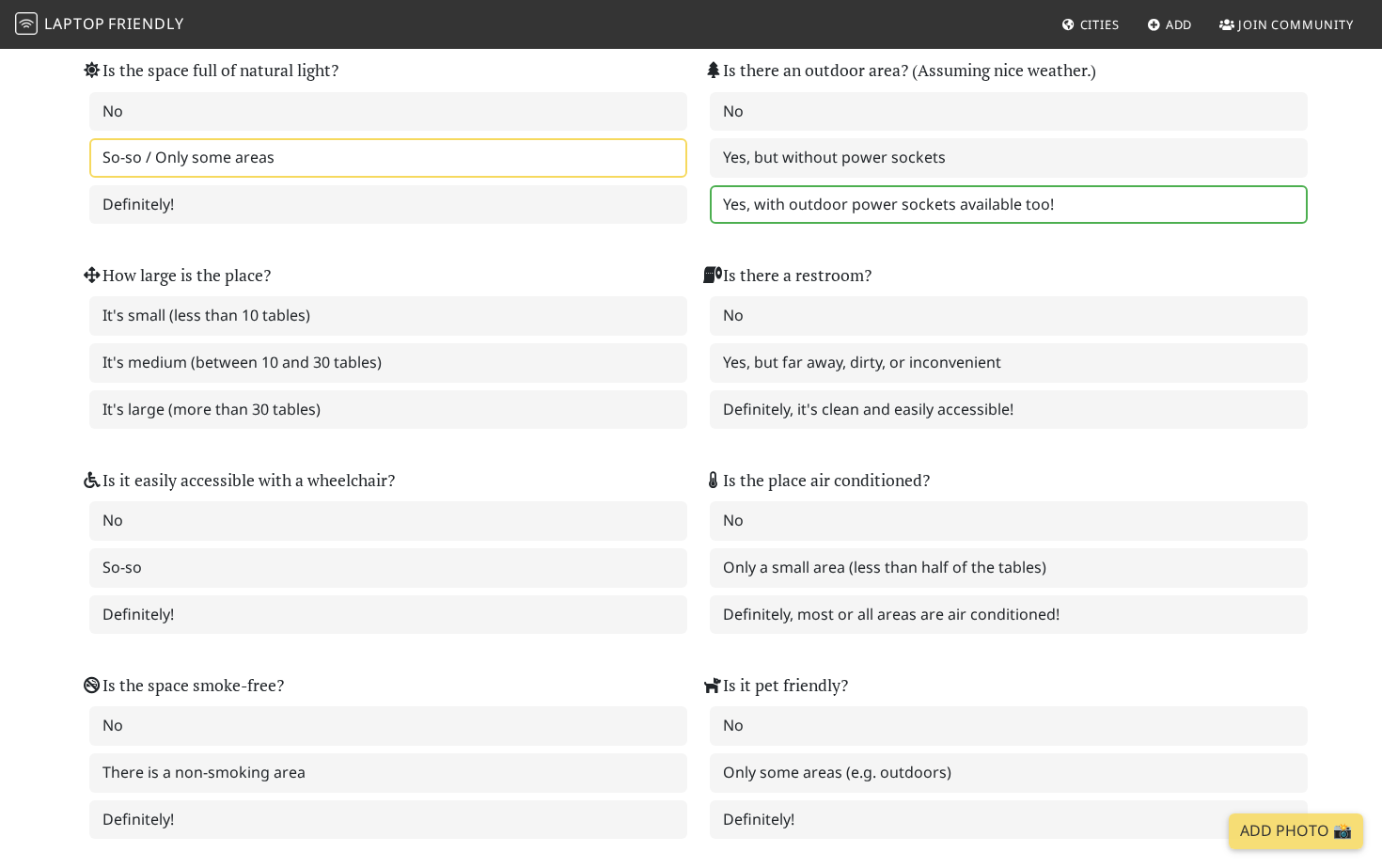
click at [439, 384] on div "It's small (less than 10 tables) It's medium (between 10 and 30 tables) It's la…" at bounding box center [381, 362] width 598 height 132
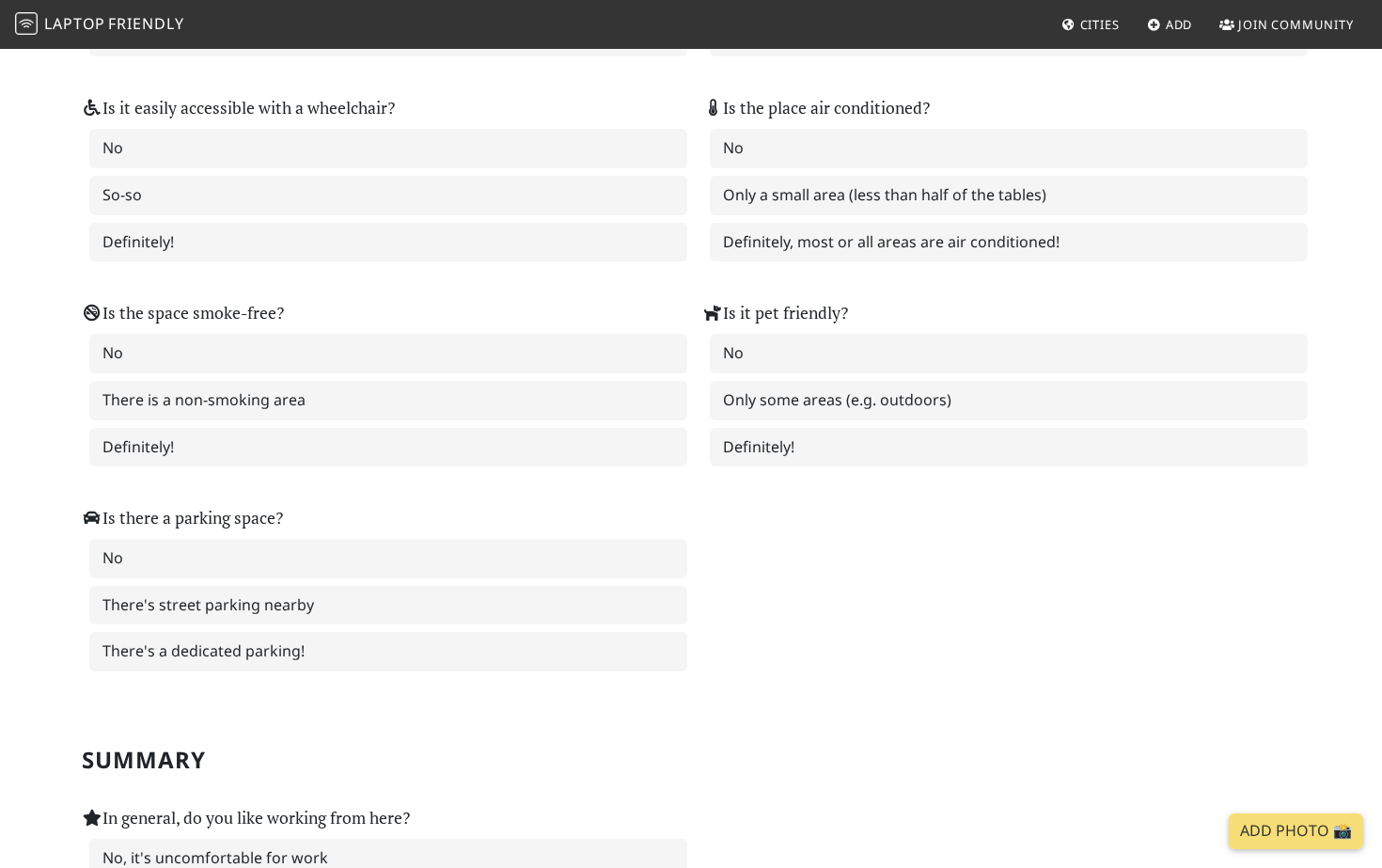
scroll to position [2770, 0]
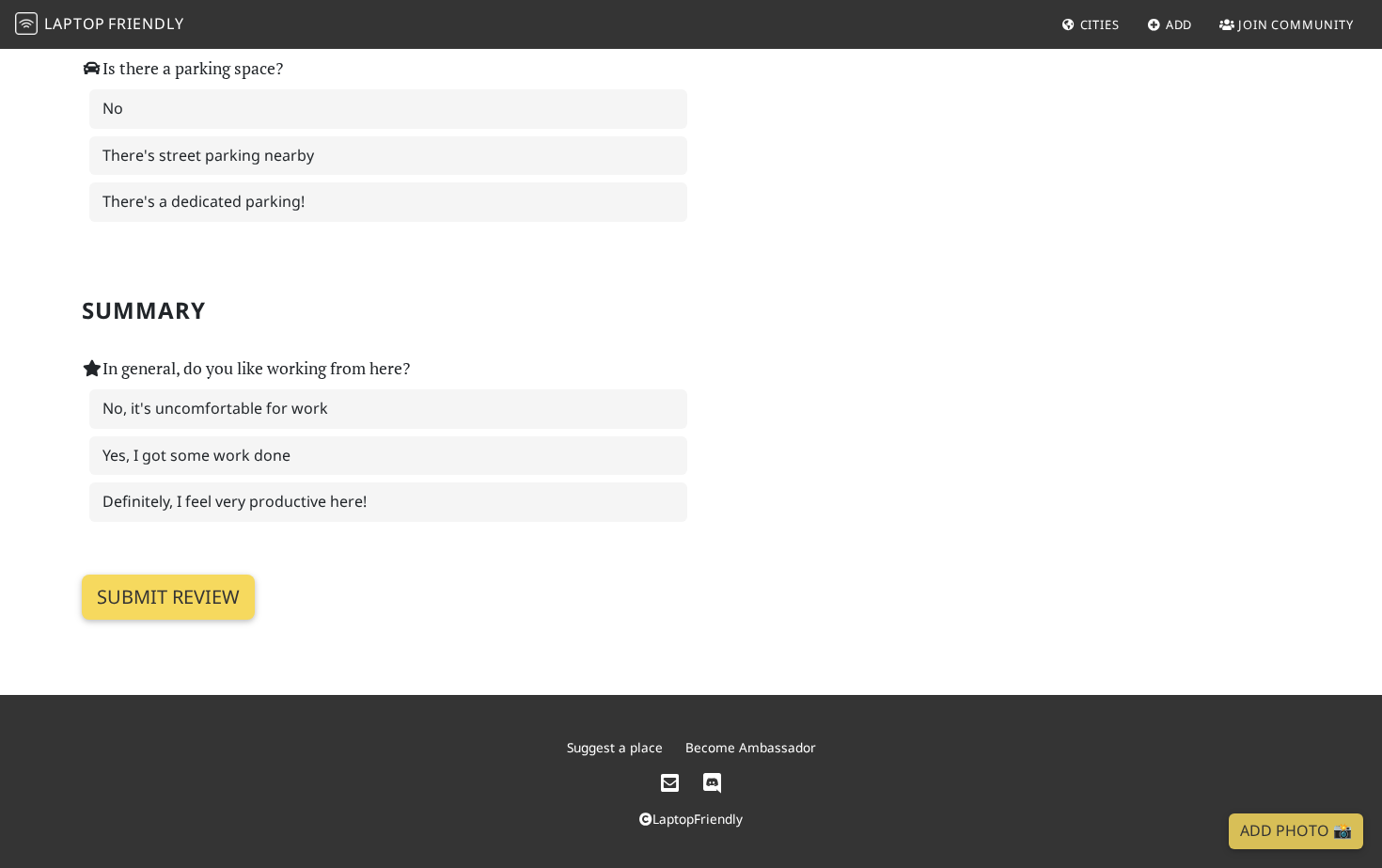
click at [183, 597] on input "Submit review" at bounding box center [168, 597] width 173 height 45
